Goal: Task Accomplishment & Management: Use online tool/utility

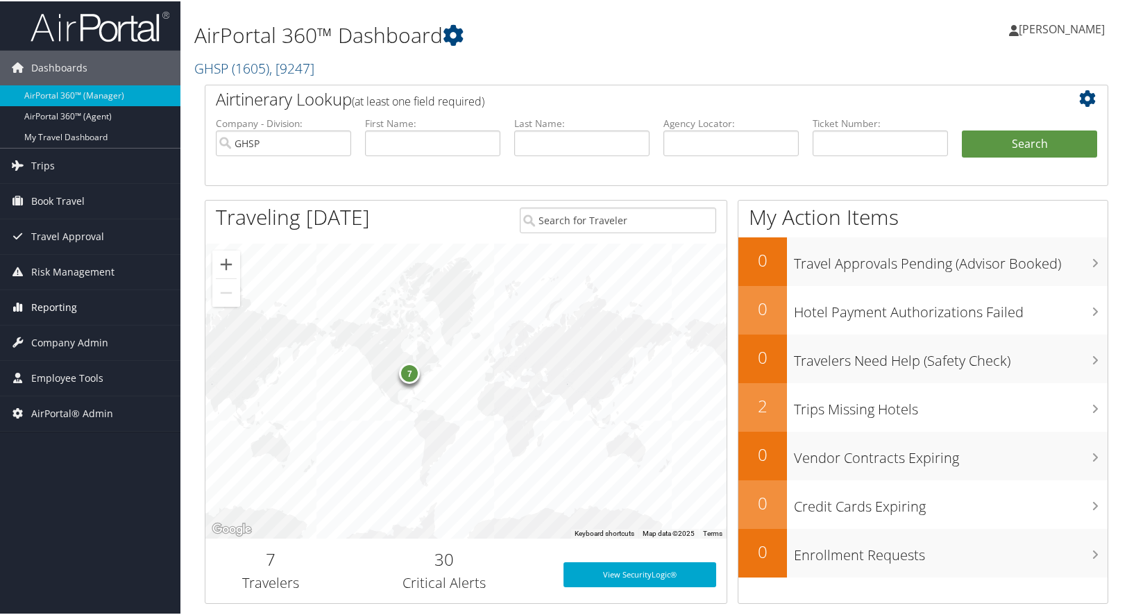
click at [65, 303] on span "Reporting" at bounding box center [54, 306] width 46 height 35
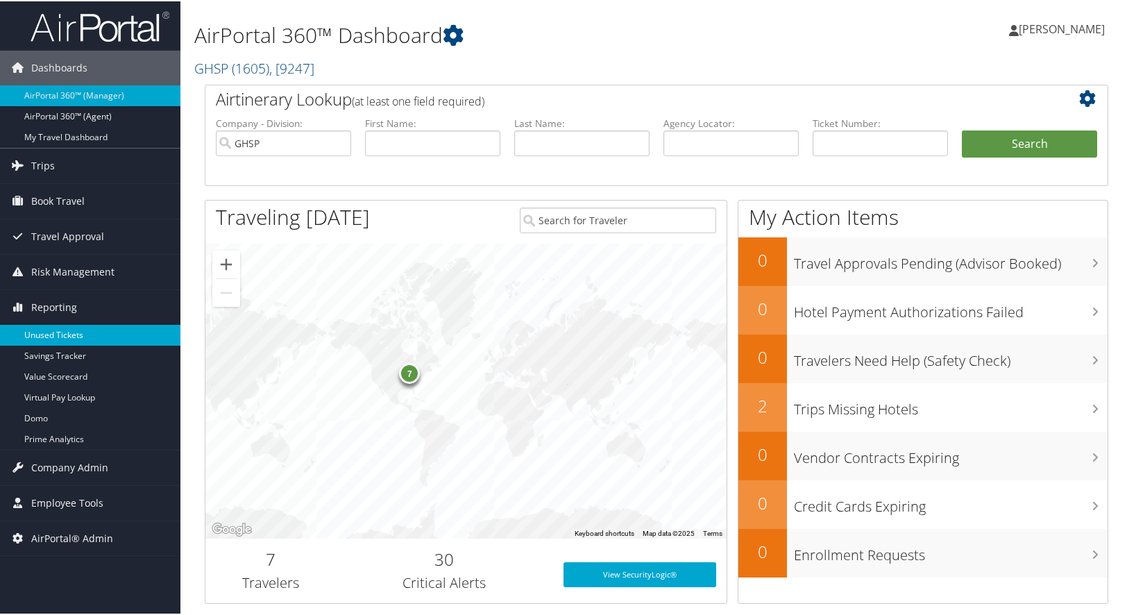
click at [35, 334] on link "Unused Tickets" at bounding box center [90, 334] width 180 height 21
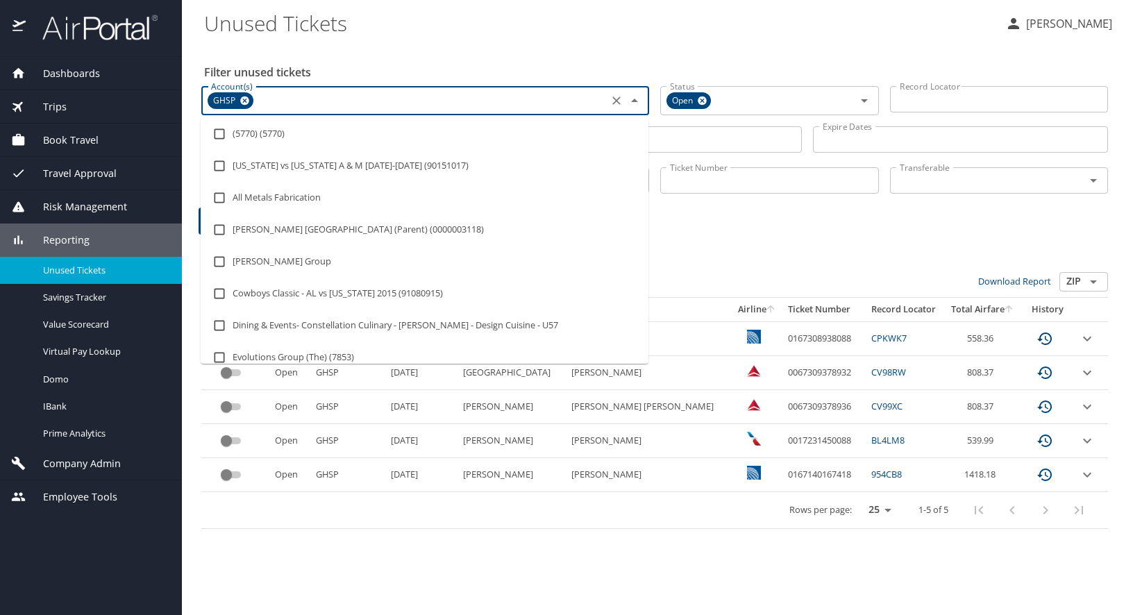
click at [292, 105] on input "Account(s)" at bounding box center [429, 101] width 348 height 18
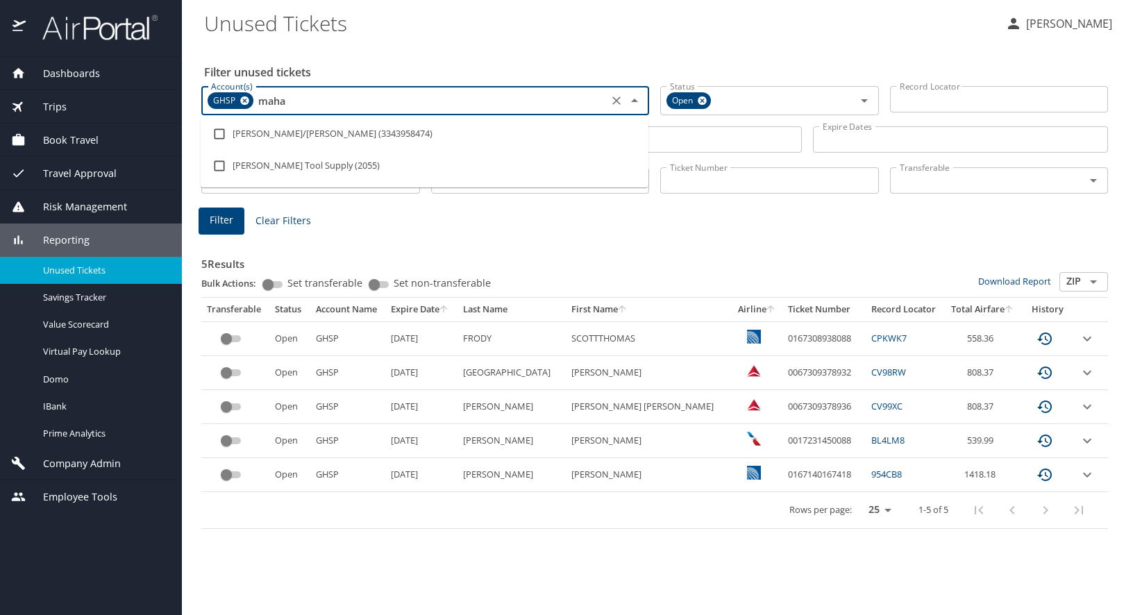
type input "mahar"
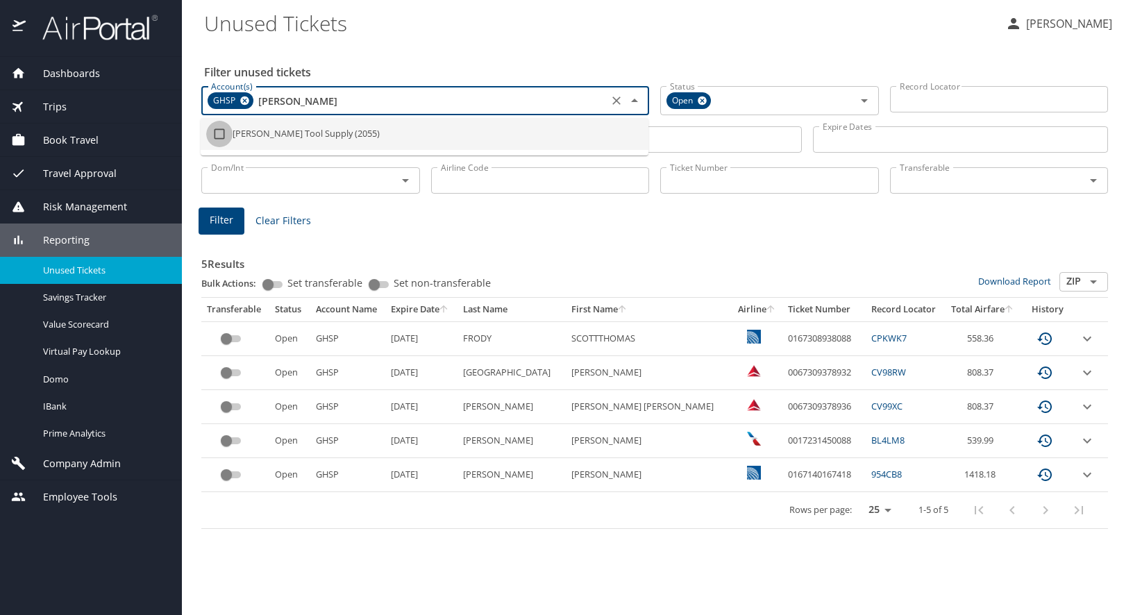
click at [220, 126] on input "checkbox" at bounding box center [219, 134] width 26 height 26
checkbox input "true"
click at [246, 96] on icon at bounding box center [245, 100] width 10 height 15
type input "mahar"
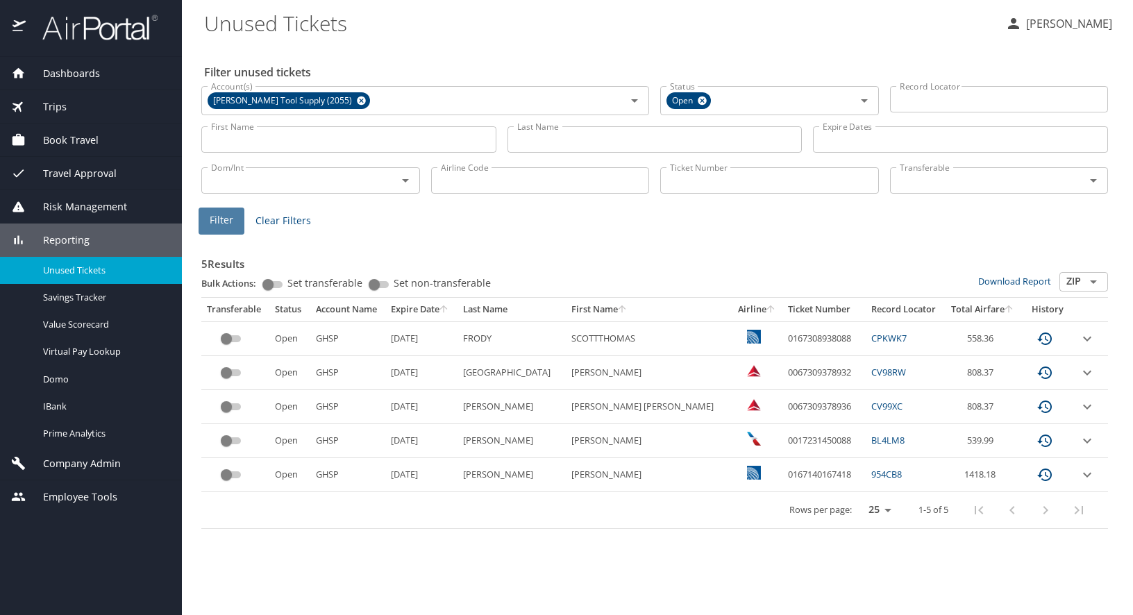
click at [224, 221] on span "Filter" at bounding box center [222, 220] width 24 height 17
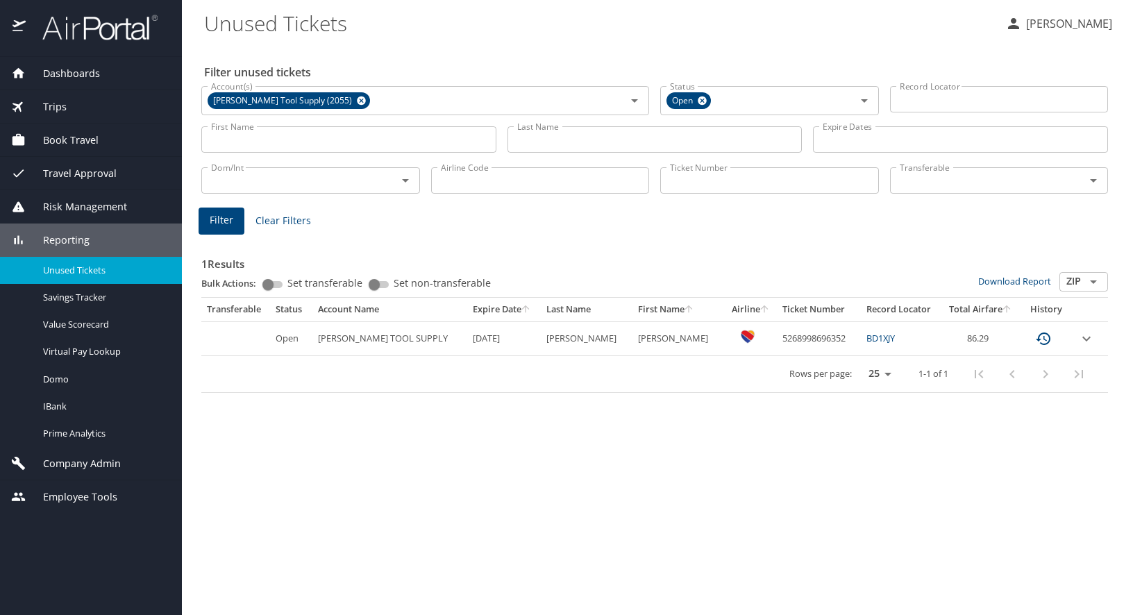
click at [218, 223] on span "Filter" at bounding box center [222, 220] width 24 height 17
click at [226, 224] on span "Filter" at bounding box center [222, 220] width 24 height 17
click at [232, 230] on button "Filter" at bounding box center [222, 221] width 46 height 27
click at [221, 216] on span "Filter" at bounding box center [222, 220] width 24 height 17
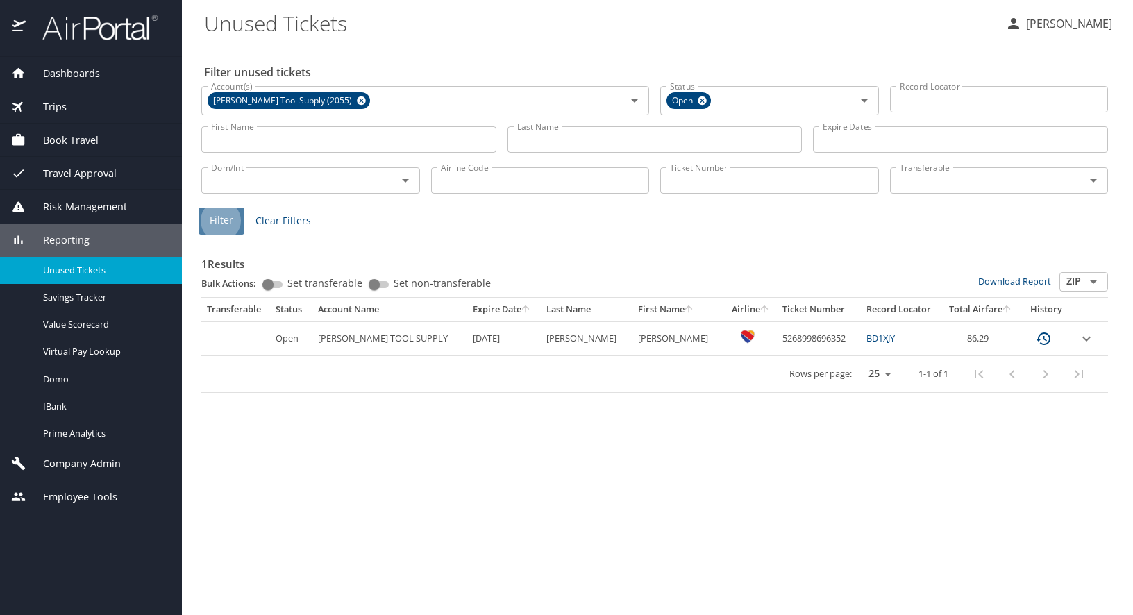
click at [212, 215] on span "Filter" at bounding box center [222, 220] width 24 height 17
click at [210, 228] on span "Filter" at bounding box center [222, 220] width 24 height 17
click at [230, 221] on span "Filter" at bounding box center [222, 220] width 24 height 17
click at [226, 215] on span "Filter" at bounding box center [222, 220] width 24 height 17
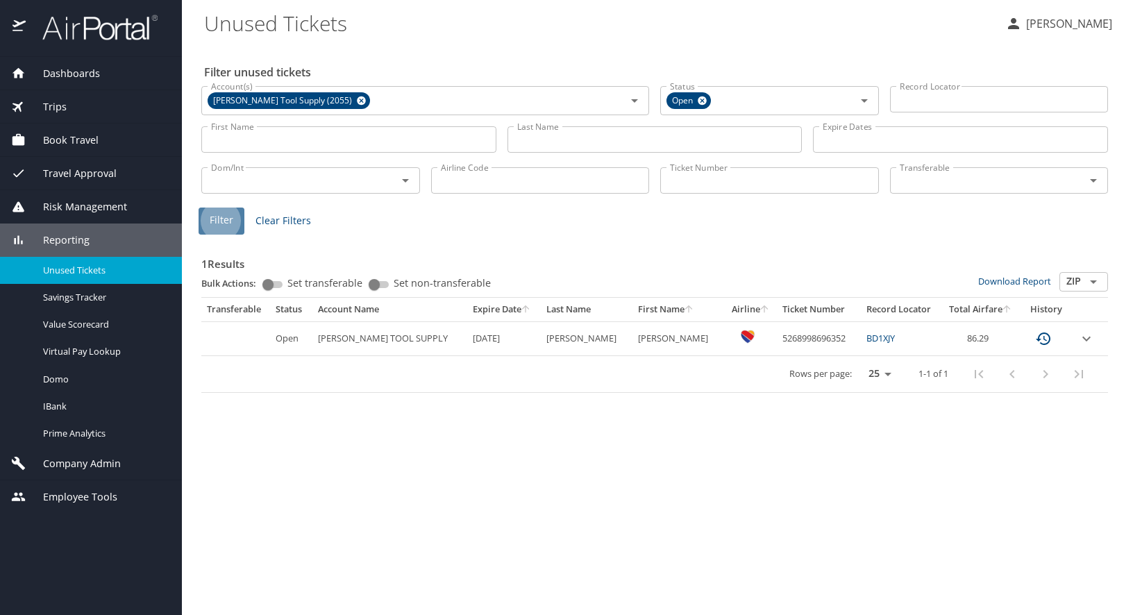
click at [226, 214] on span "Filter" at bounding box center [222, 220] width 24 height 17
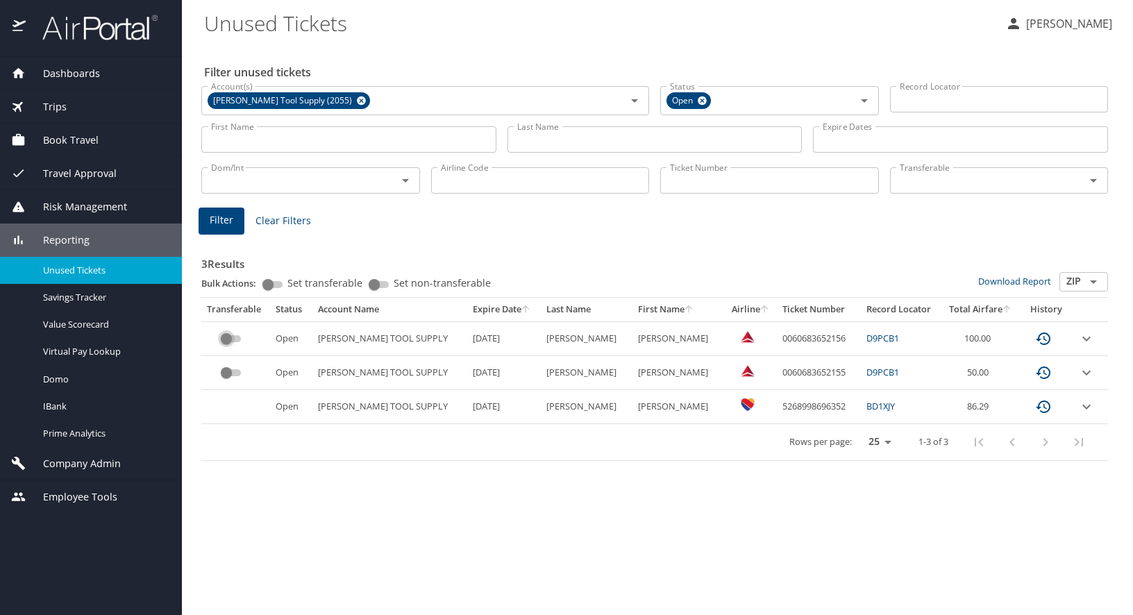
click at [224, 339] on input "custom pagination table" at bounding box center [226, 338] width 50 height 17
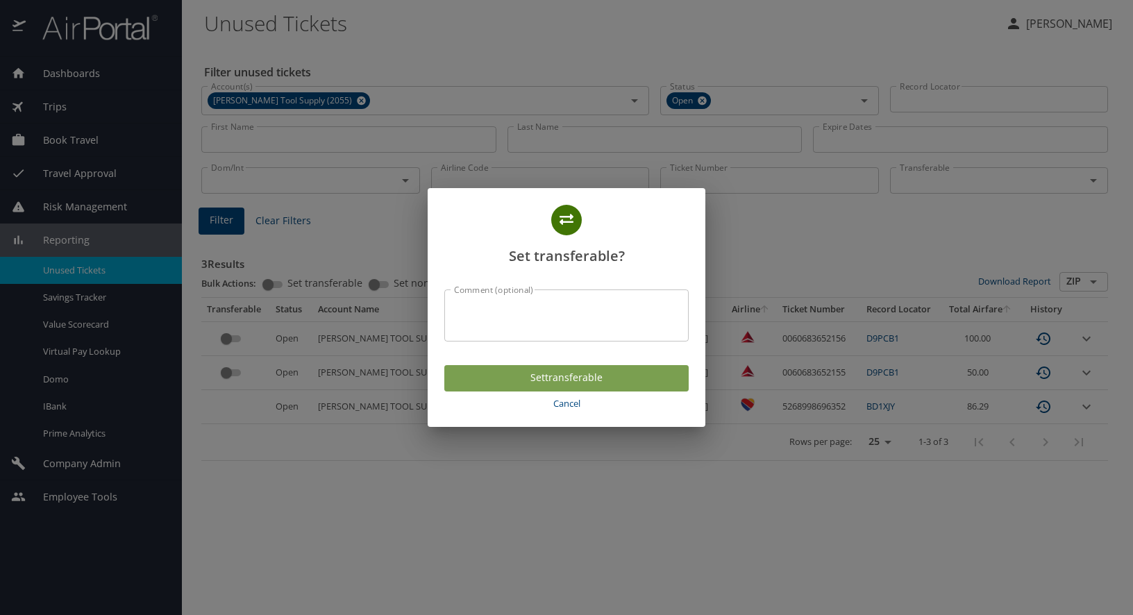
click at [547, 377] on span "Set transferable" at bounding box center [566, 377] width 222 height 17
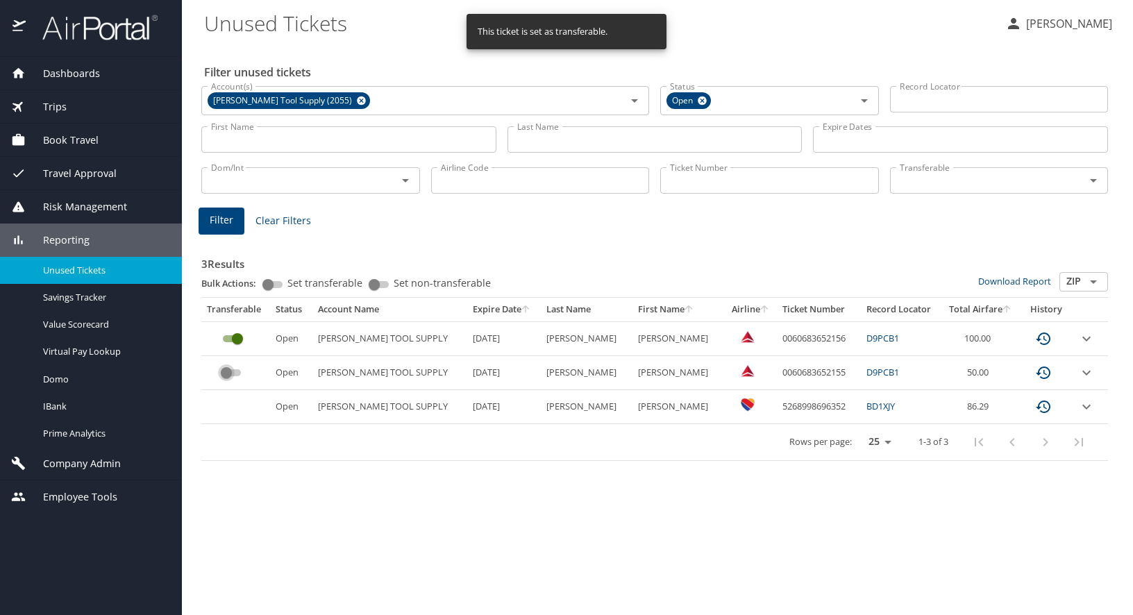
click at [228, 371] on input "custom pagination table" at bounding box center [226, 372] width 50 height 17
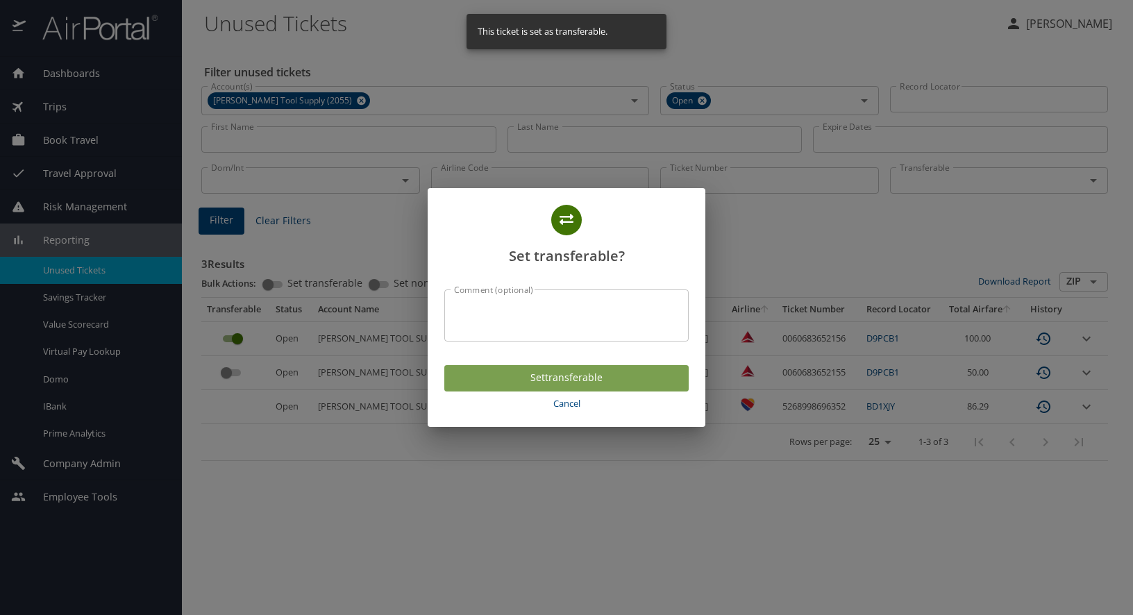
click at [561, 381] on span "Set transferable" at bounding box center [566, 377] width 222 height 17
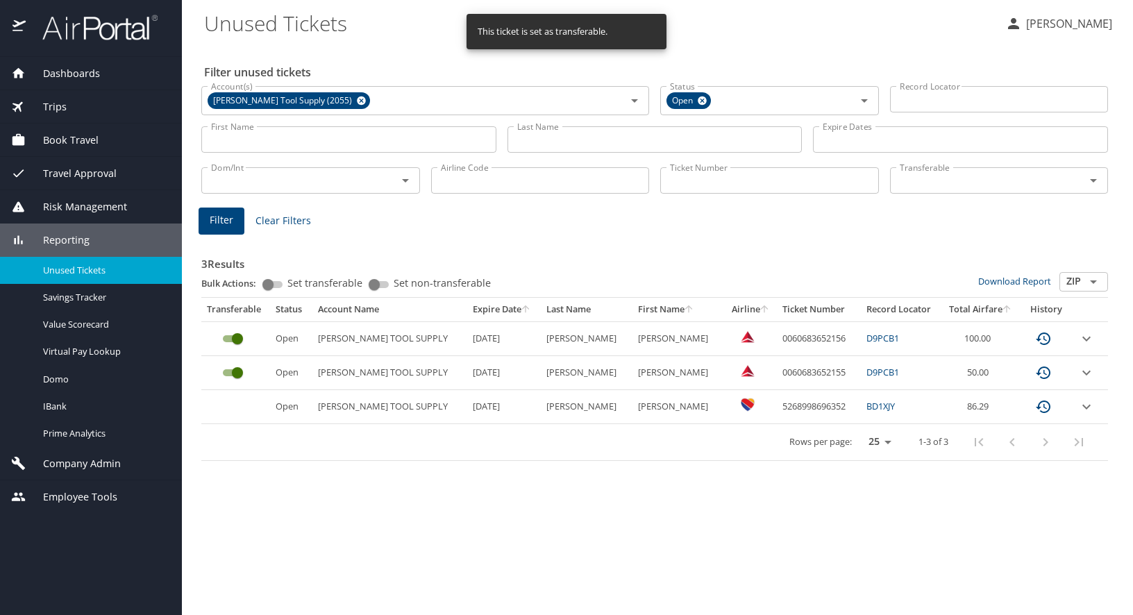
click at [1055, 522] on div "Filter unused tickets Account(s) Mahar Tool Supply (2055) Account(s) Status Ope…" at bounding box center [657, 329] width 907 height 571
